Goal: Task Accomplishment & Management: Use online tool/utility

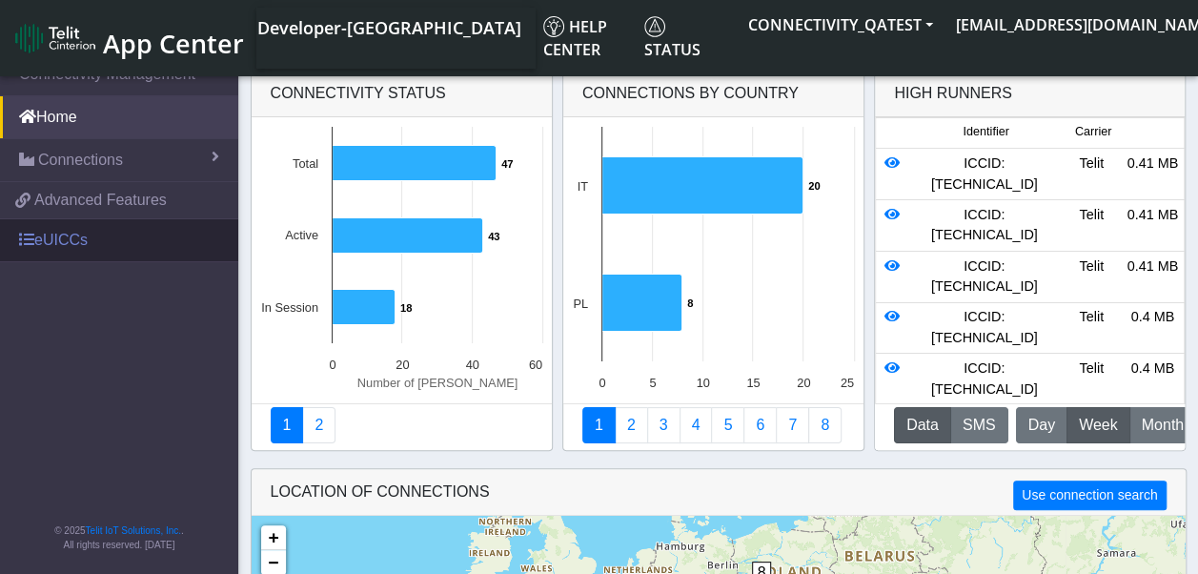
click at [44, 231] on link "eUICCs" at bounding box center [119, 240] width 238 height 42
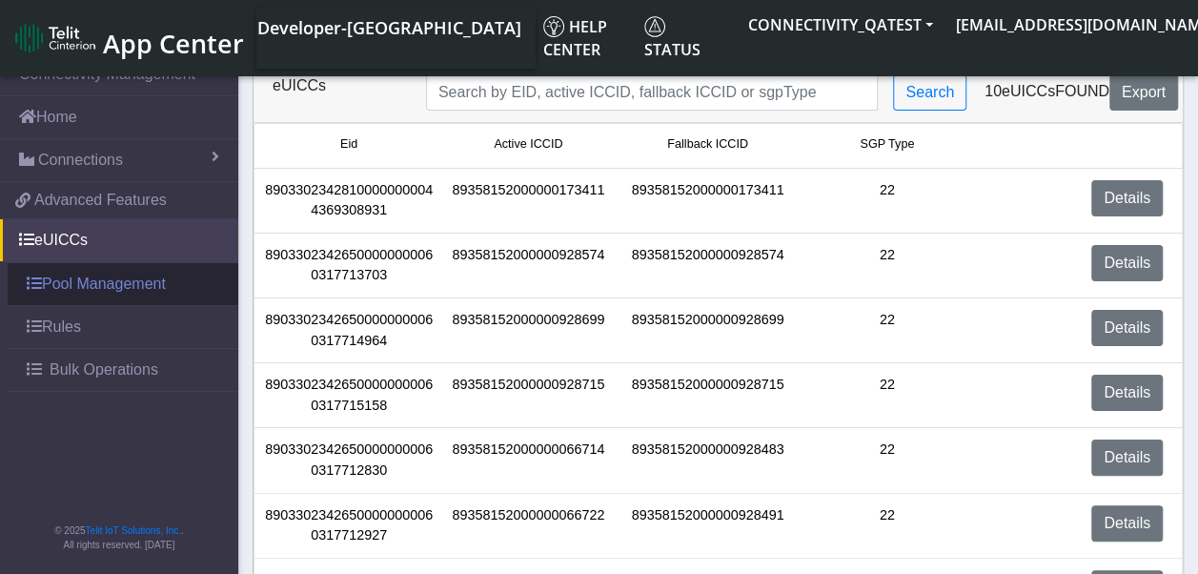
click at [97, 283] on link "Pool Management" at bounding box center [123, 284] width 231 height 42
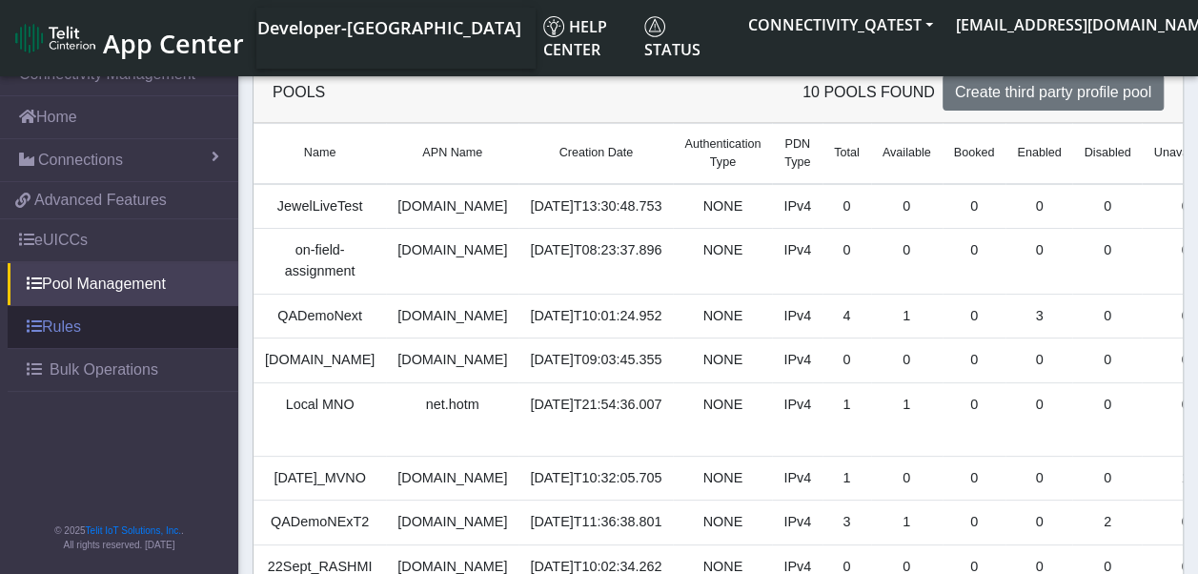
click at [68, 326] on link "Rules" at bounding box center [123, 327] width 231 height 42
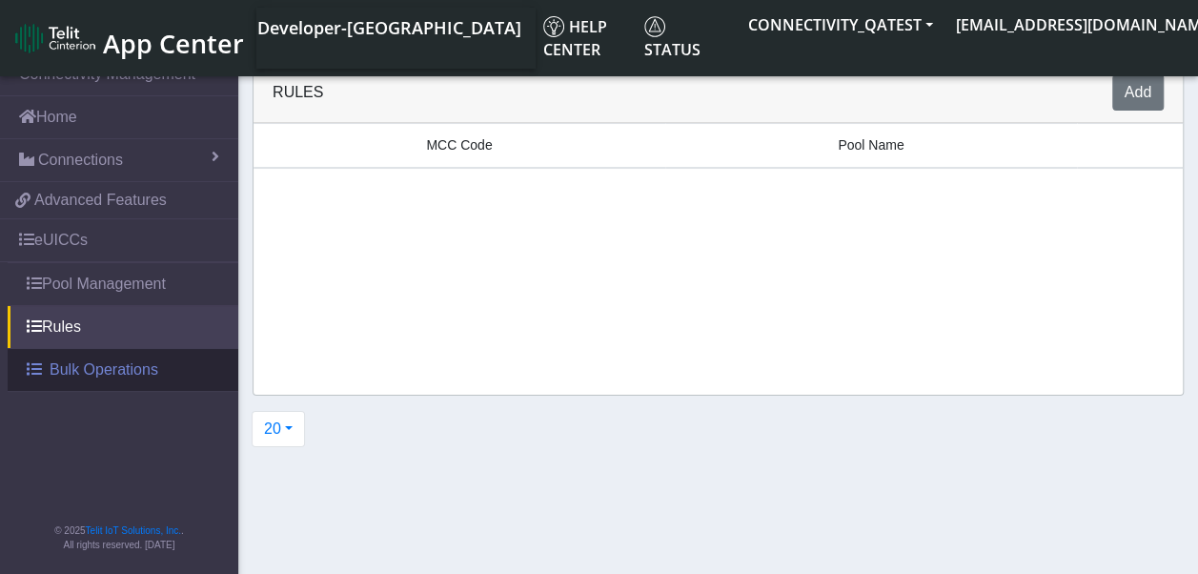
click at [76, 362] on span "Bulk Operations" at bounding box center [104, 369] width 109 height 23
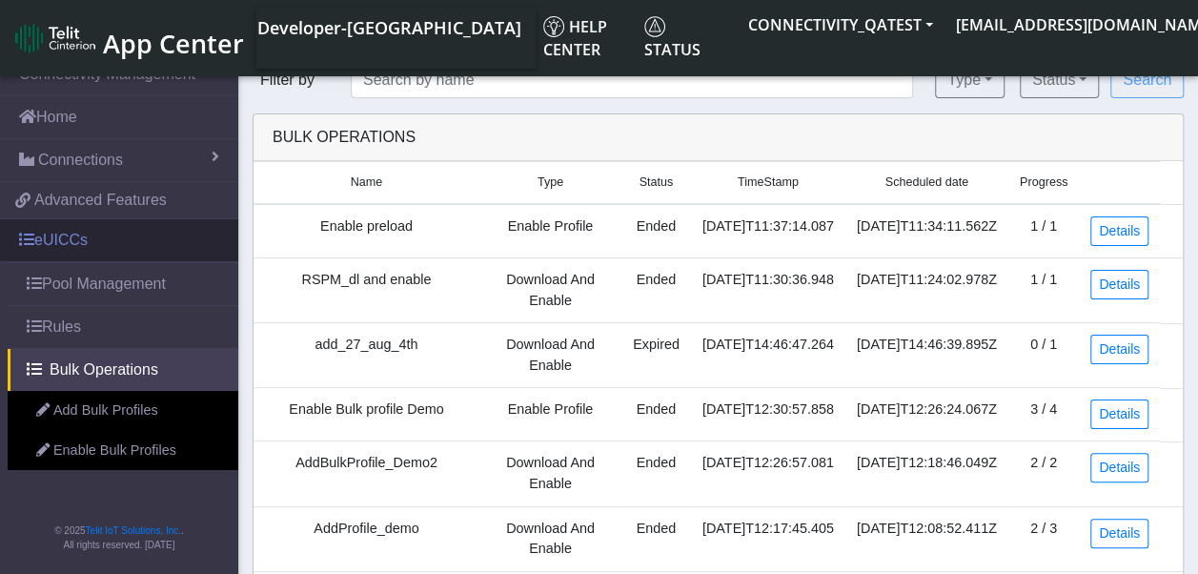
click at [70, 242] on link "eUICCs" at bounding box center [119, 240] width 238 height 42
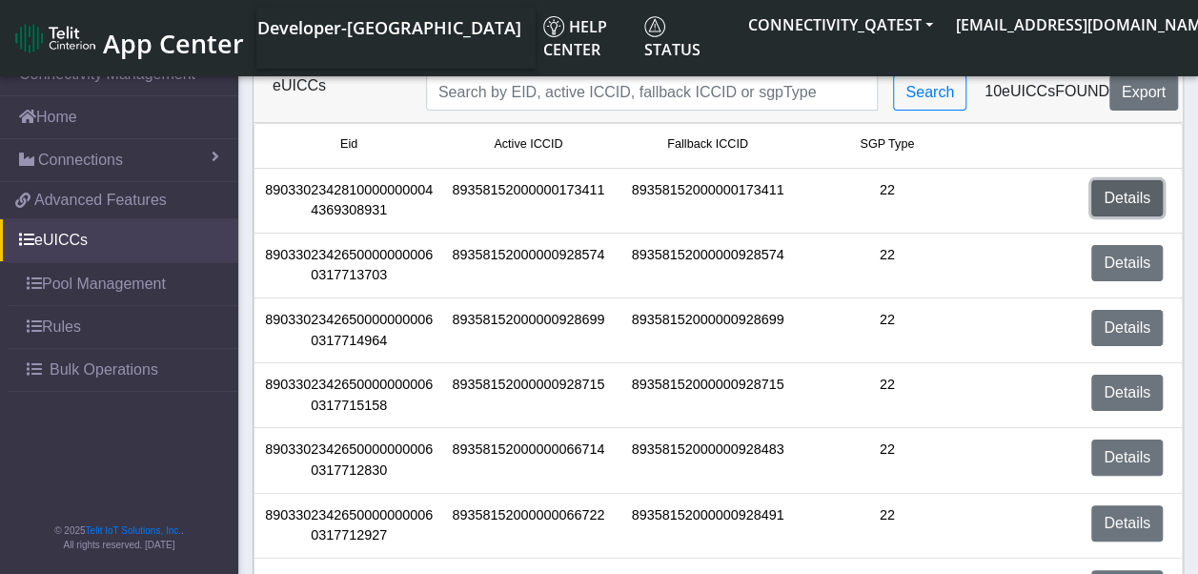
click at [1135, 196] on link "Details" at bounding box center [1126, 198] width 71 height 36
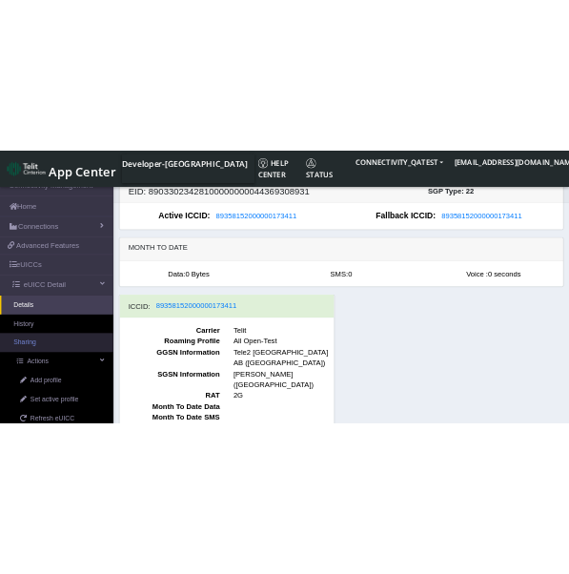
scroll to position [95, 0]
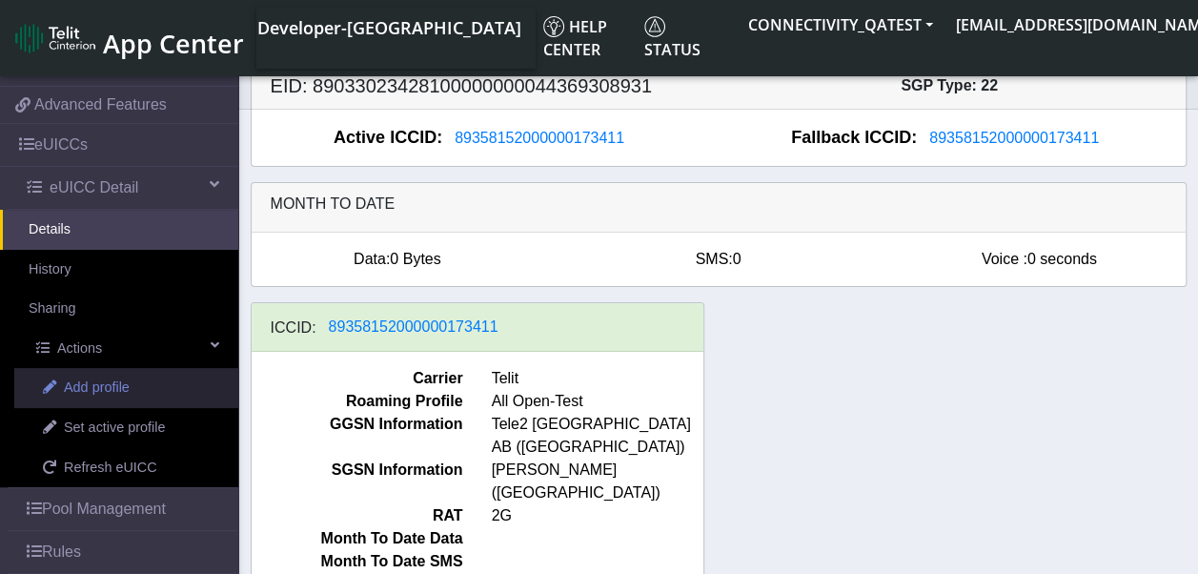
click at [95, 389] on span "Add profile" at bounding box center [97, 387] width 66 height 21
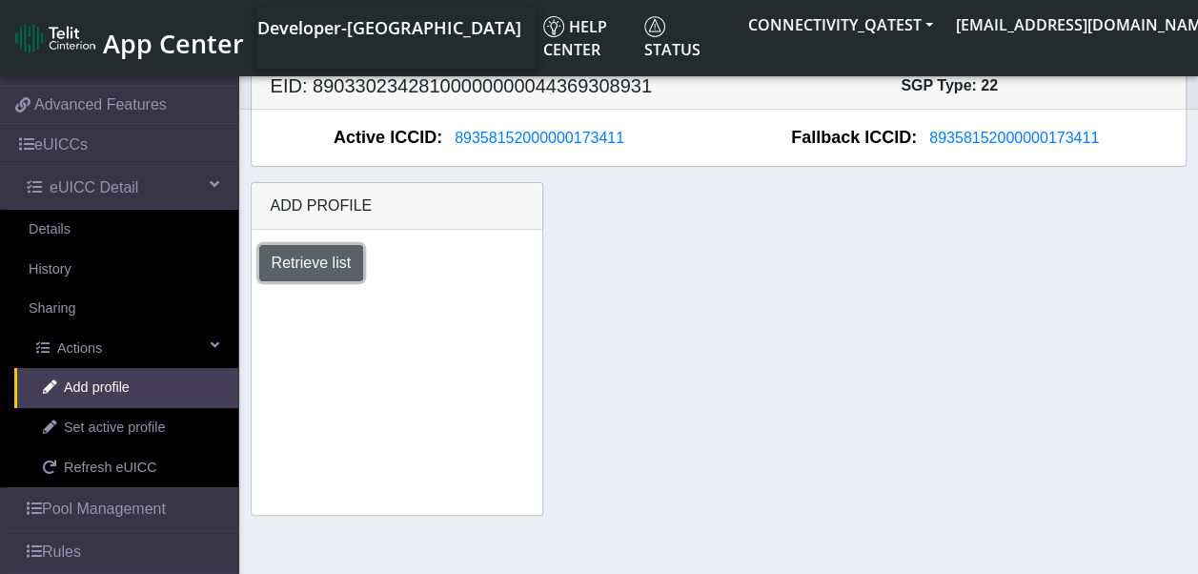
click at [291, 257] on button "Retrieve list" at bounding box center [311, 263] width 105 height 36
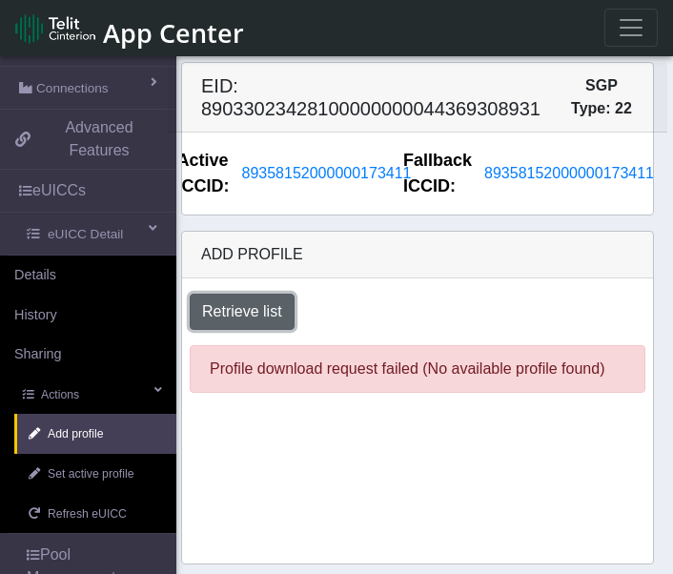
click at [253, 316] on button "Retrieve list" at bounding box center [242, 312] width 105 height 36
click at [243, 311] on button "Retrieve list" at bounding box center [242, 312] width 105 height 36
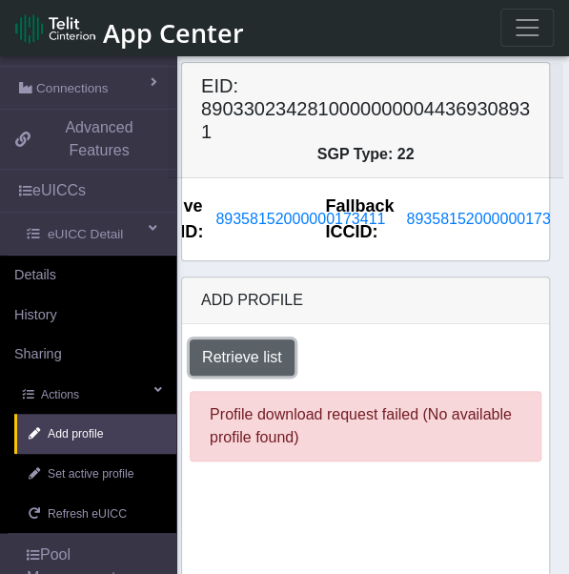
click at [265, 357] on button "Retrieve list" at bounding box center [242, 357] width 105 height 36
